Goal: Find specific page/section: Find specific page/section

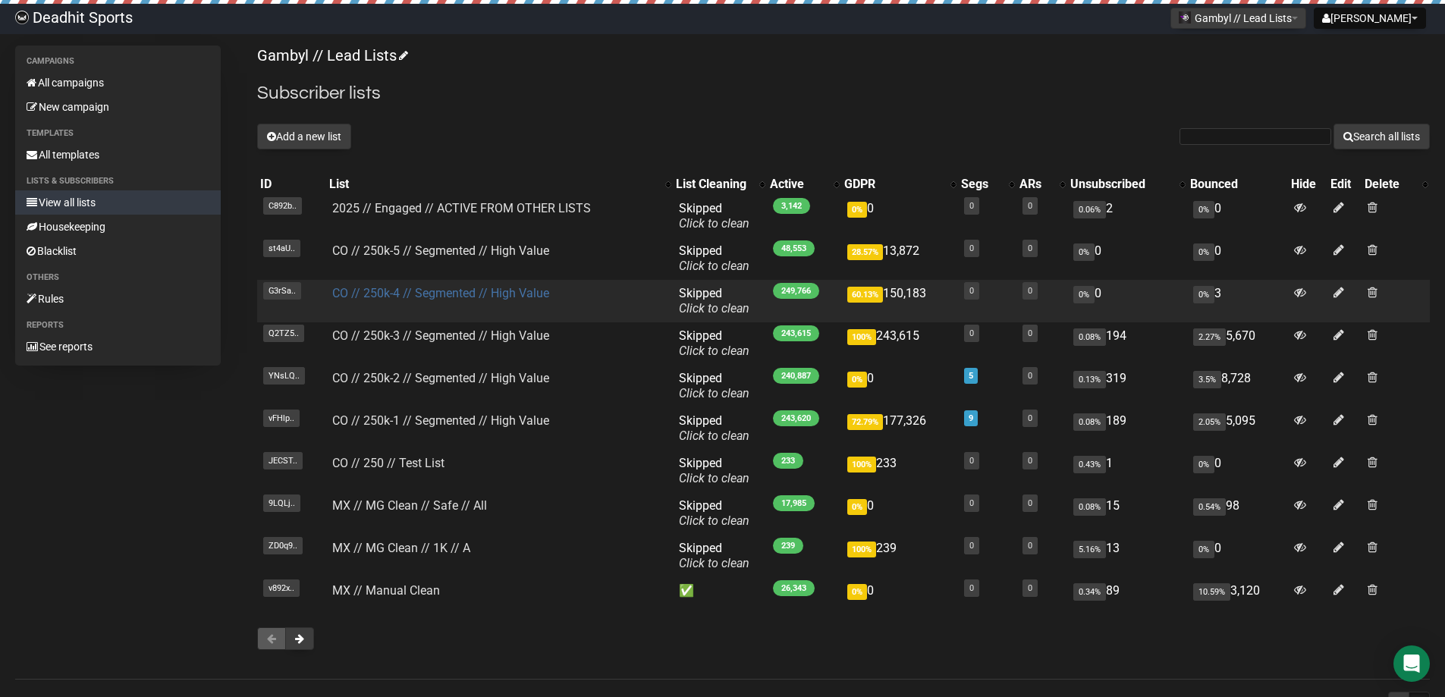
click at [422, 291] on link "CO // 250k-4 // Segmented // High Value" at bounding box center [440, 293] width 217 height 14
click at [428, 307] on td "CO // 250k-4 // Segmented // High Value" at bounding box center [499, 301] width 347 height 42
click at [429, 297] on link "CO // 250k-4 // Segmented // High Value" at bounding box center [440, 293] width 217 height 14
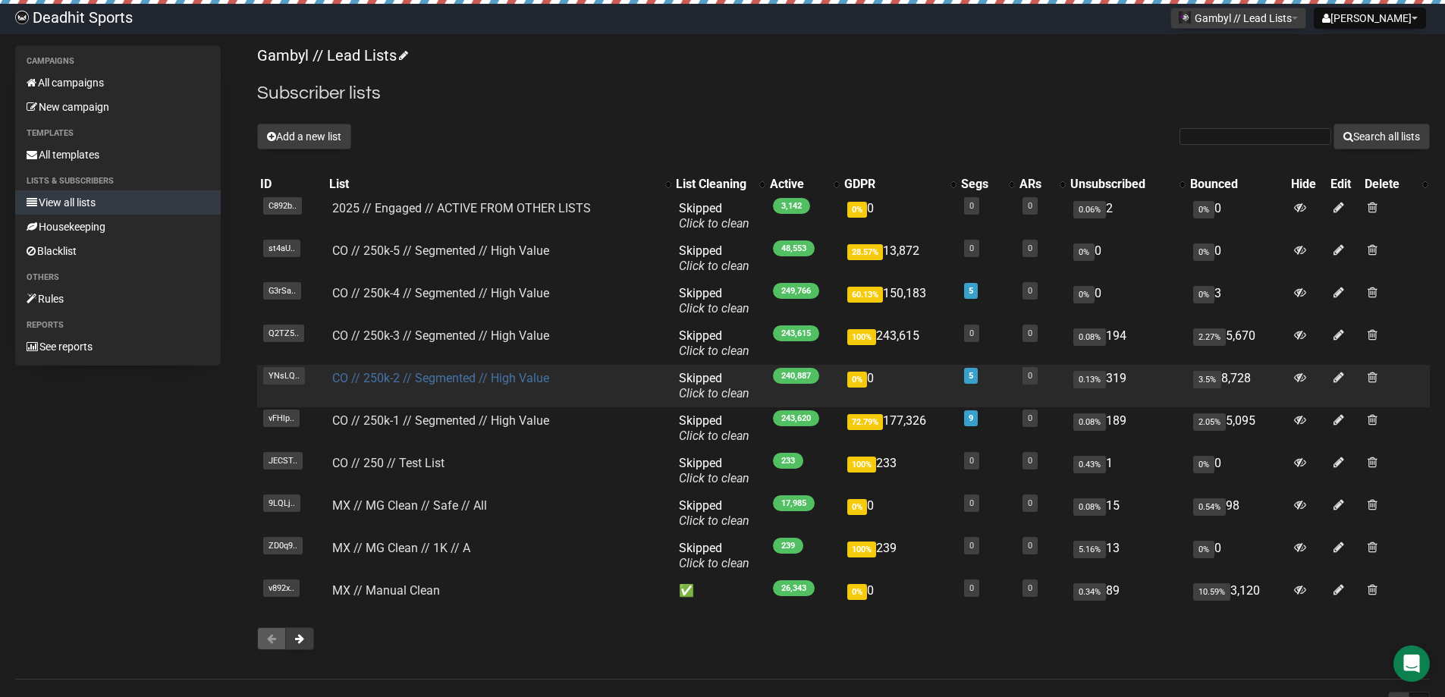
click at [410, 373] on link "CO // 250k-2 // Segmented // High Value" at bounding box center [440, 378] width 217 height 14
